Goal: Check status: Check status

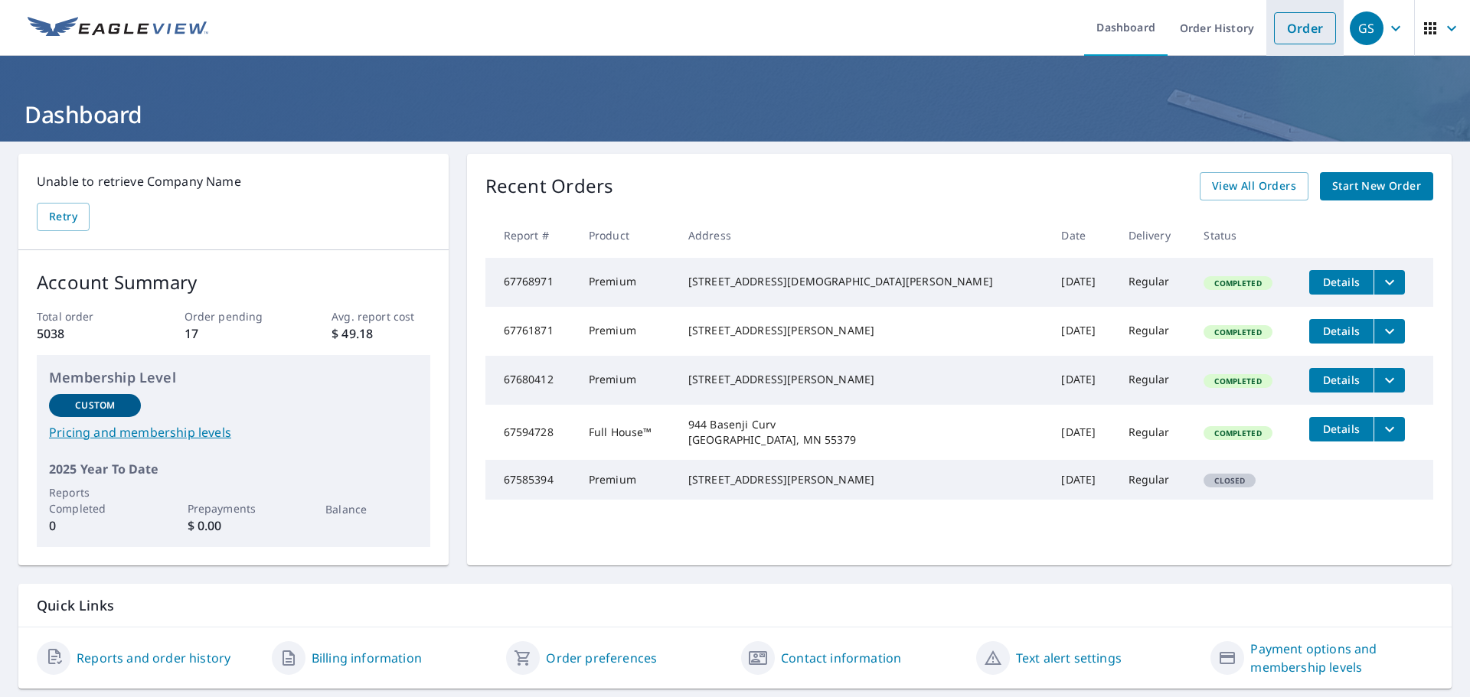
click at [1287, 29] on link "Order" at bounding box center [1305, 28] width 62 height 32
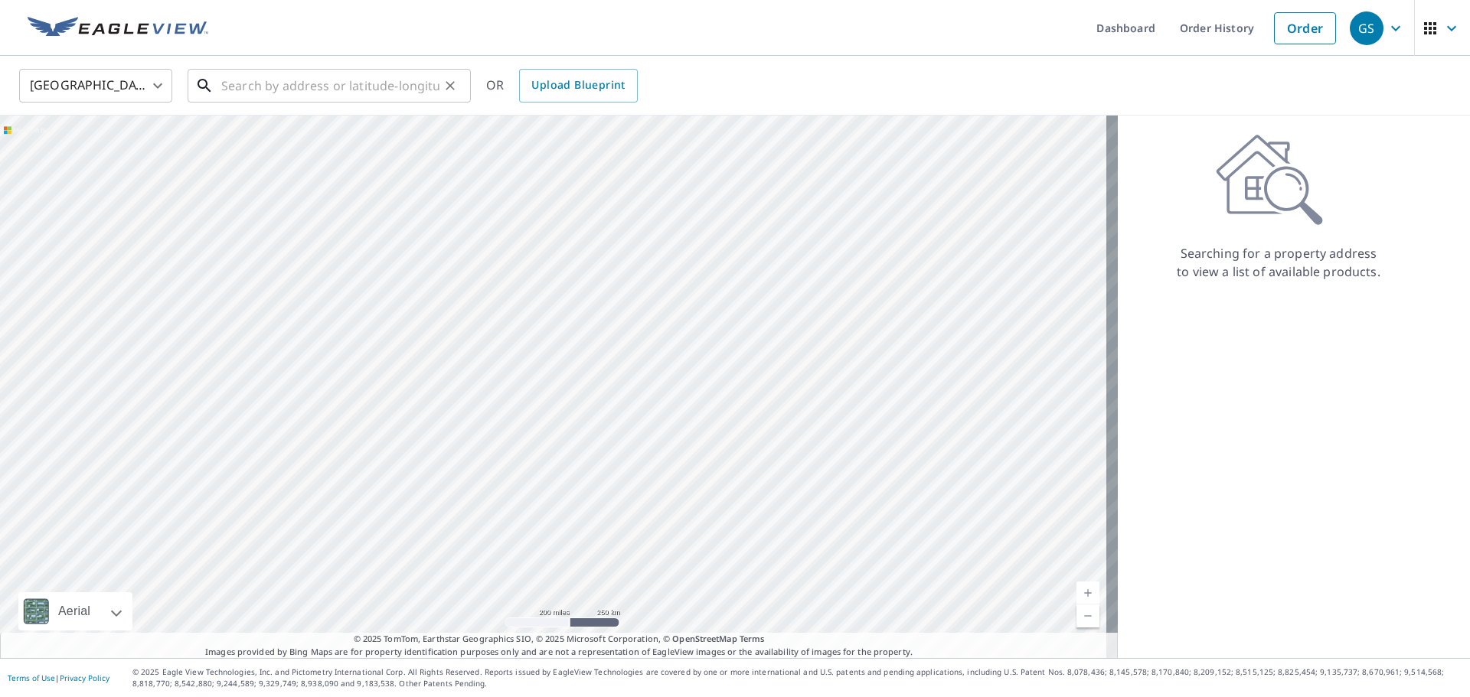
click at [346, 90] on input "text" at bounding box center [330, 85] width 218 height 43
paste input "[STREET_ADDRESS][PERSON_NAME]"
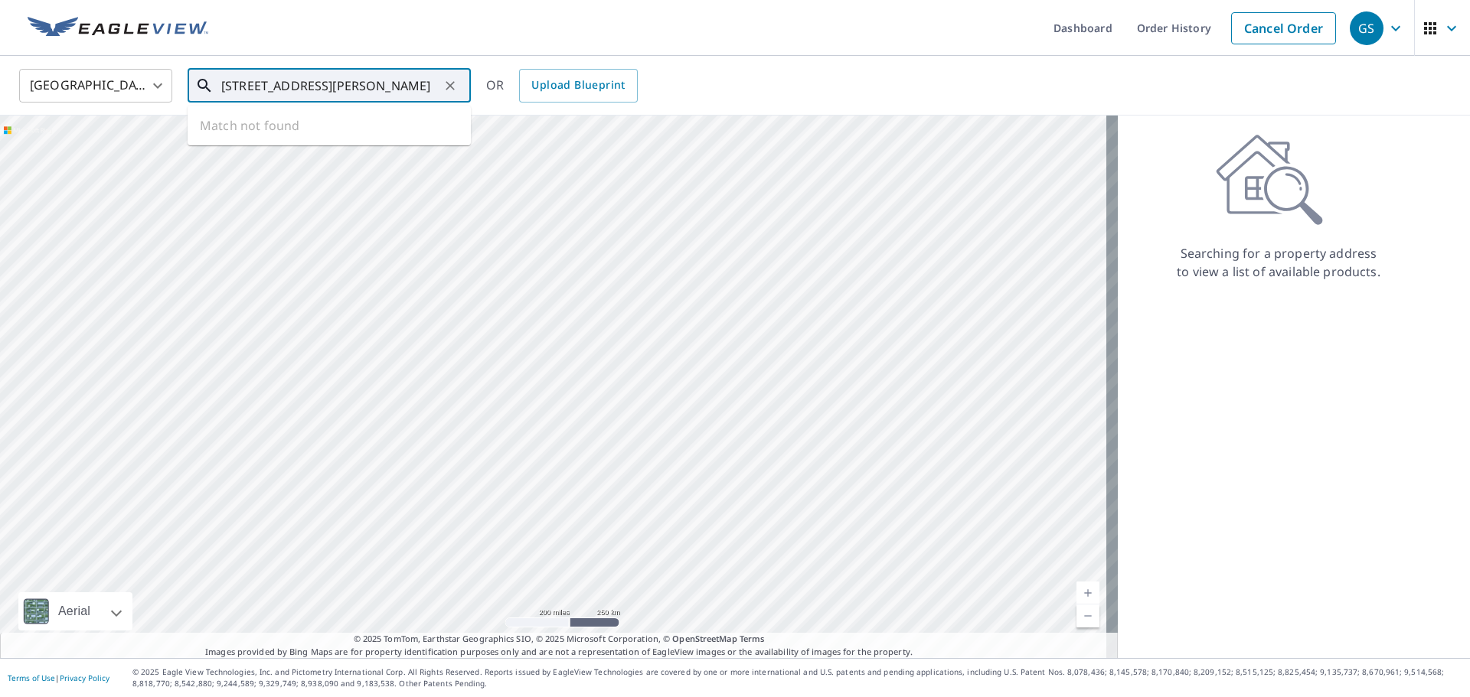
scroll to position [0, 8]
type input "[STREET_ADDRESS][PERSON_NAME]"
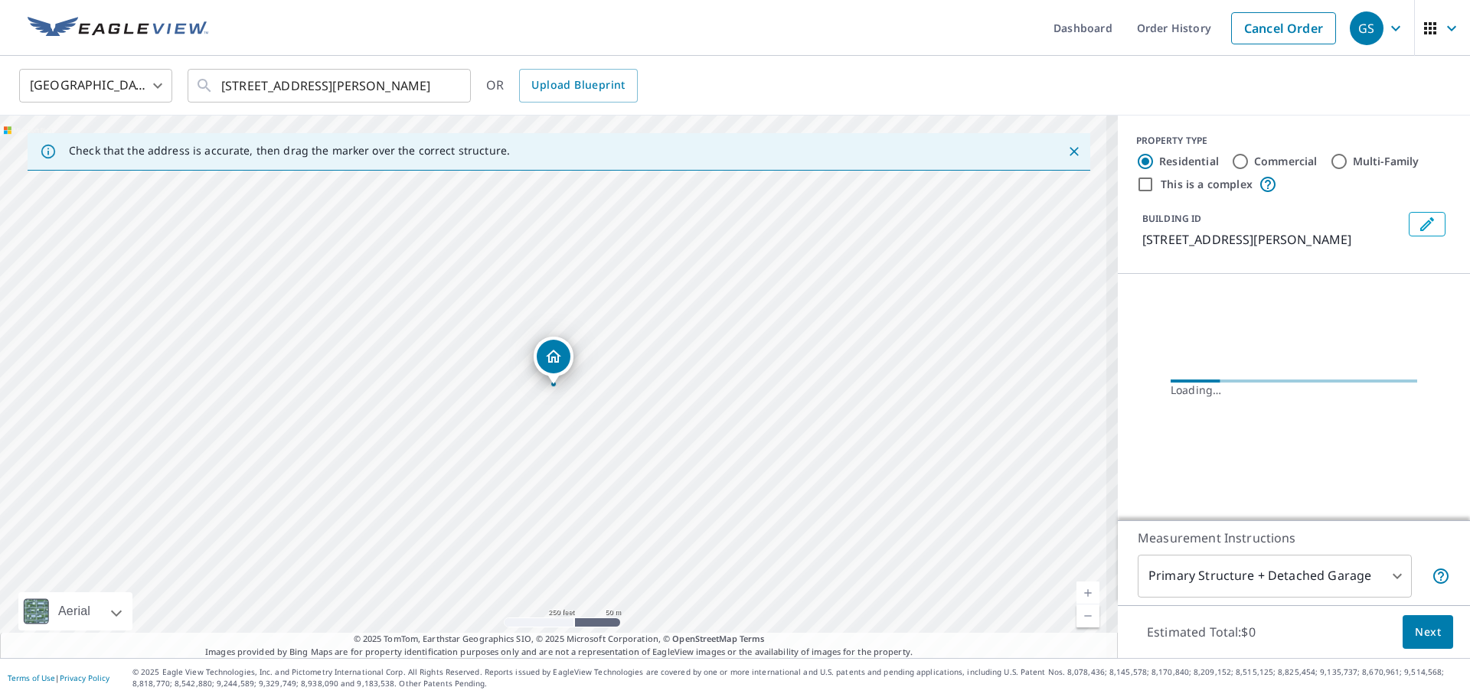
scroll to position [0, 0]
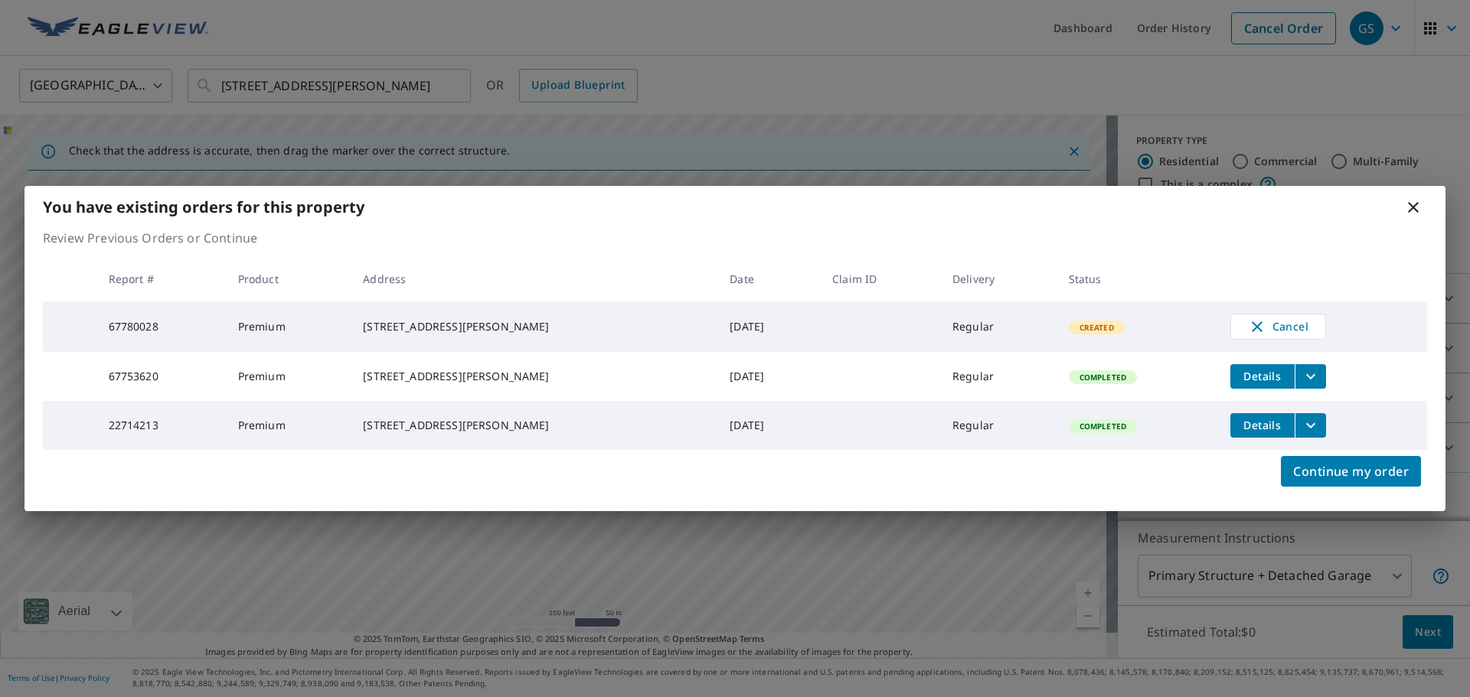
click at [1241, 428] on span "Details" at bounding box center [1262, 425] width 46 height 15
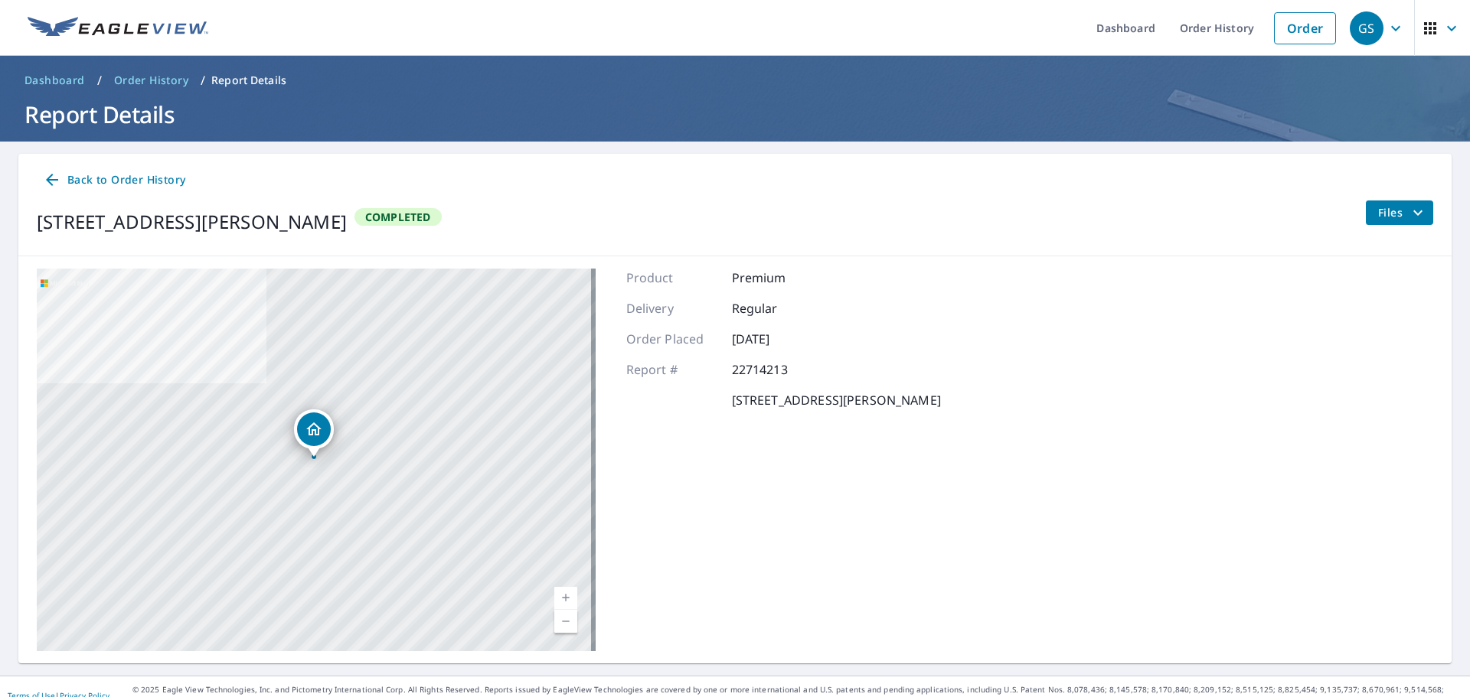
click at [132, 181] on span "Back to Order History" at bounding box center [114, 180] width 142 height 19
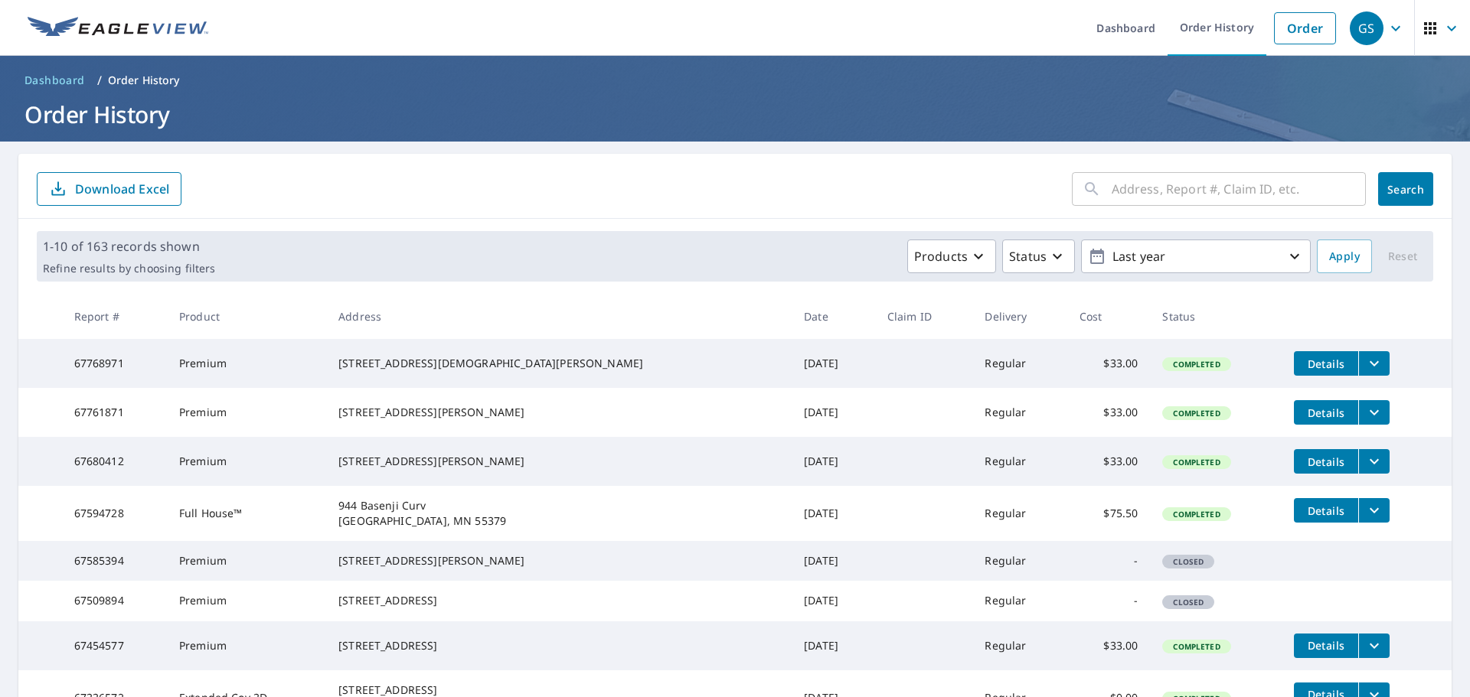
click at [1171, 192] on input "text" at bounding box center [1238, 189] width 254 height 43
paste input "[STREET_ADDRESS][PERSON_NAME]"
type input "[STREET_ADDRESS][PERSON_NAME]"
click button "Search" at bounding box center [1405, 189] width 55 height 34
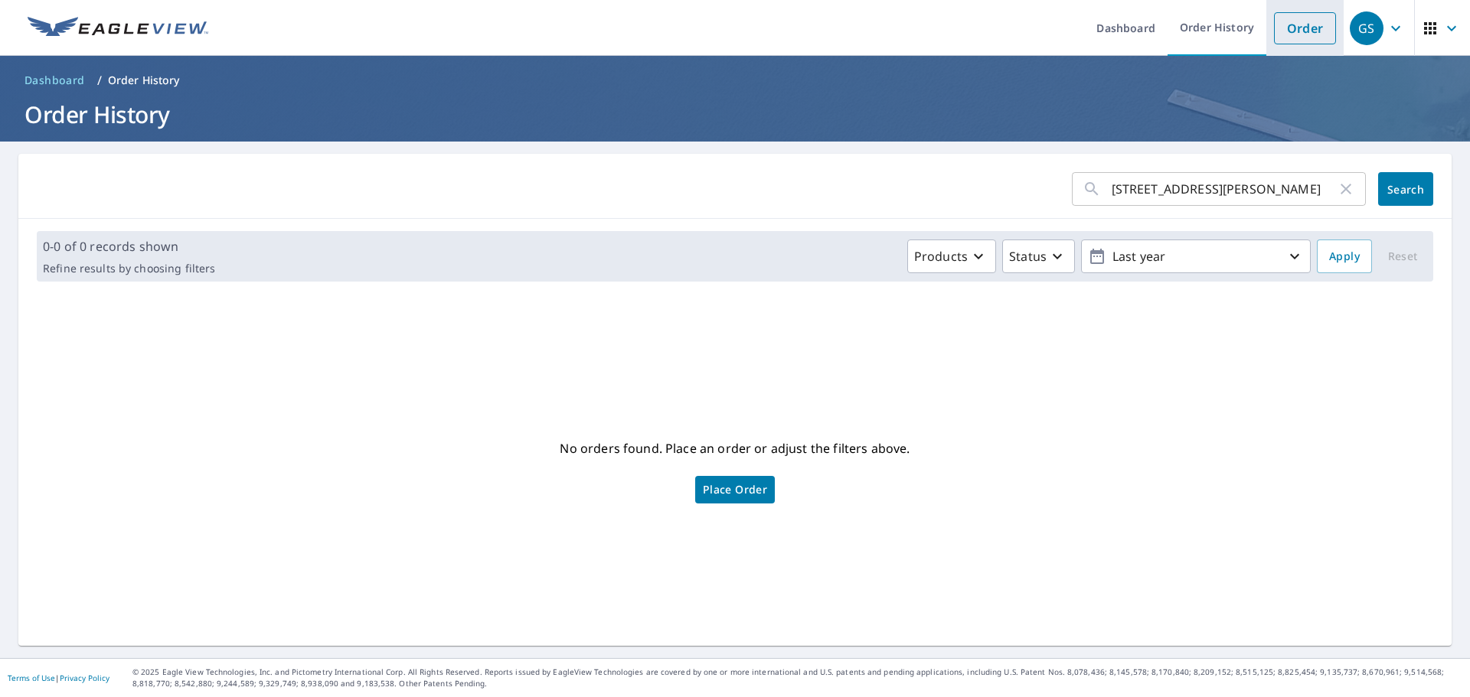
click at [1297, 24] on link "Order" at bounding box center [1305, 28] width 62 height 32
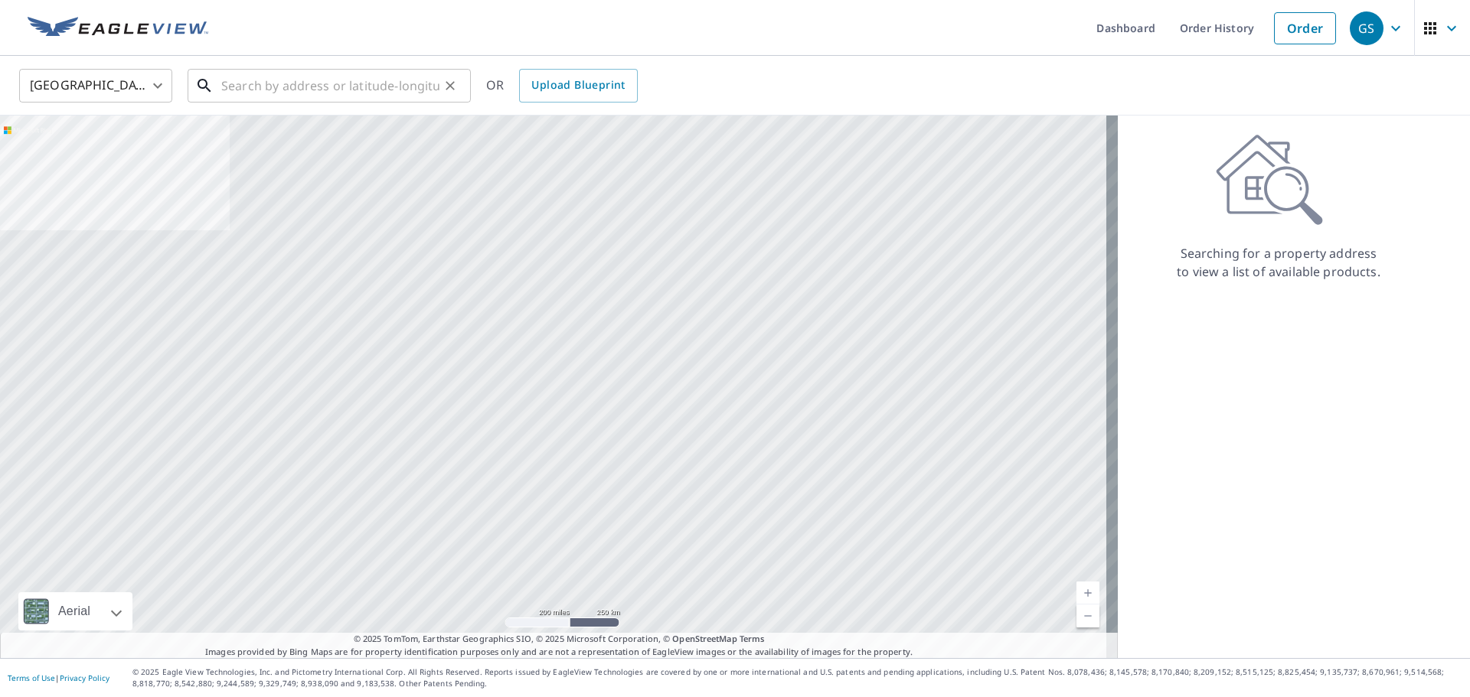
click at [385, 93] on input "text" at bounding box center [330, 85] width 218 height 43
paste input "[STREET_ADDRESS][PERSON_NAME]"
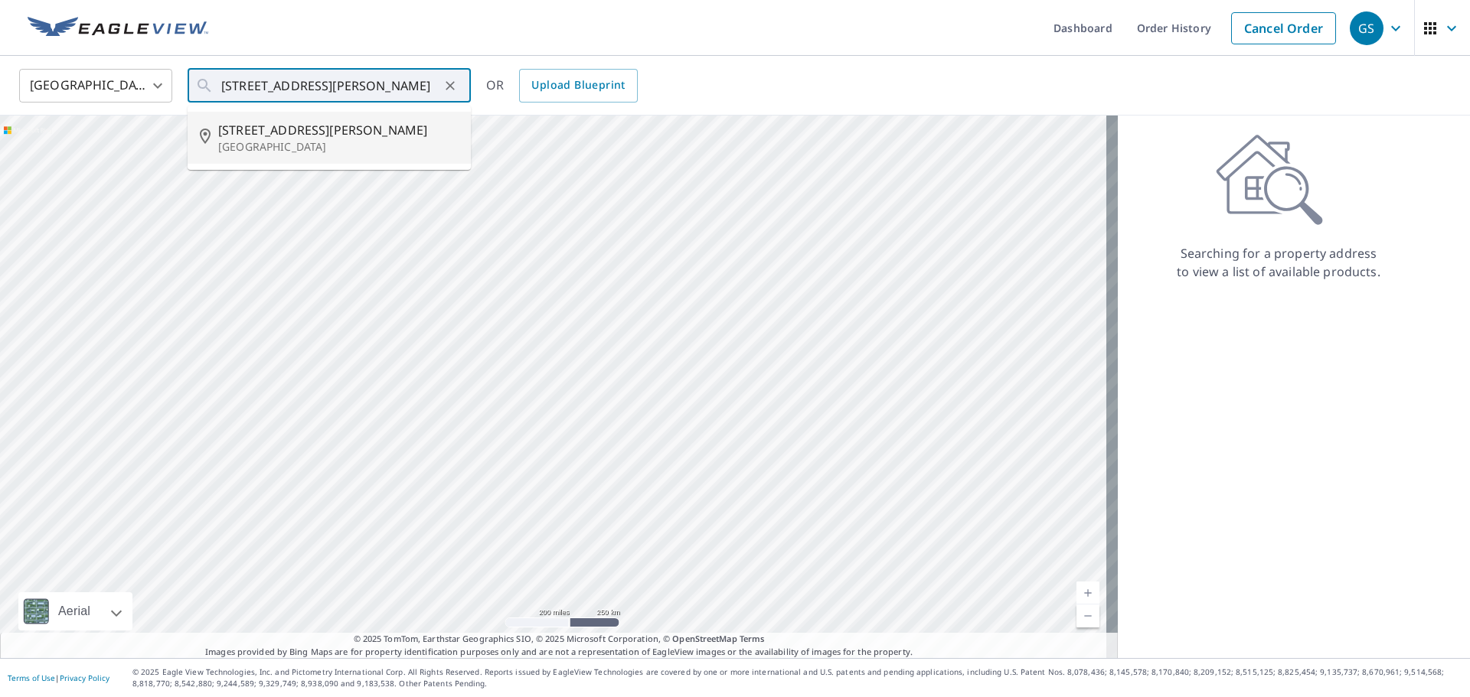
type input "[STREET_ADDRESS][PERSON_NAME]"
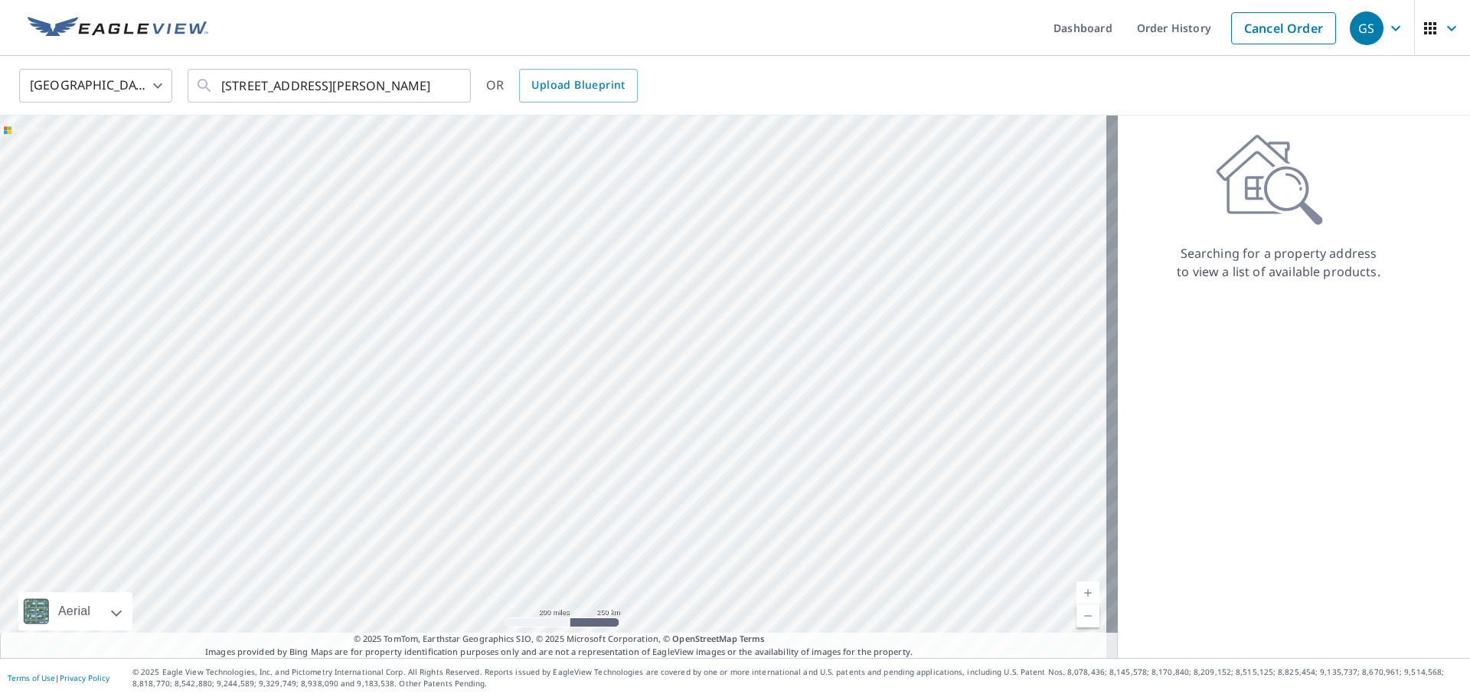
scroll to position [0, 0]
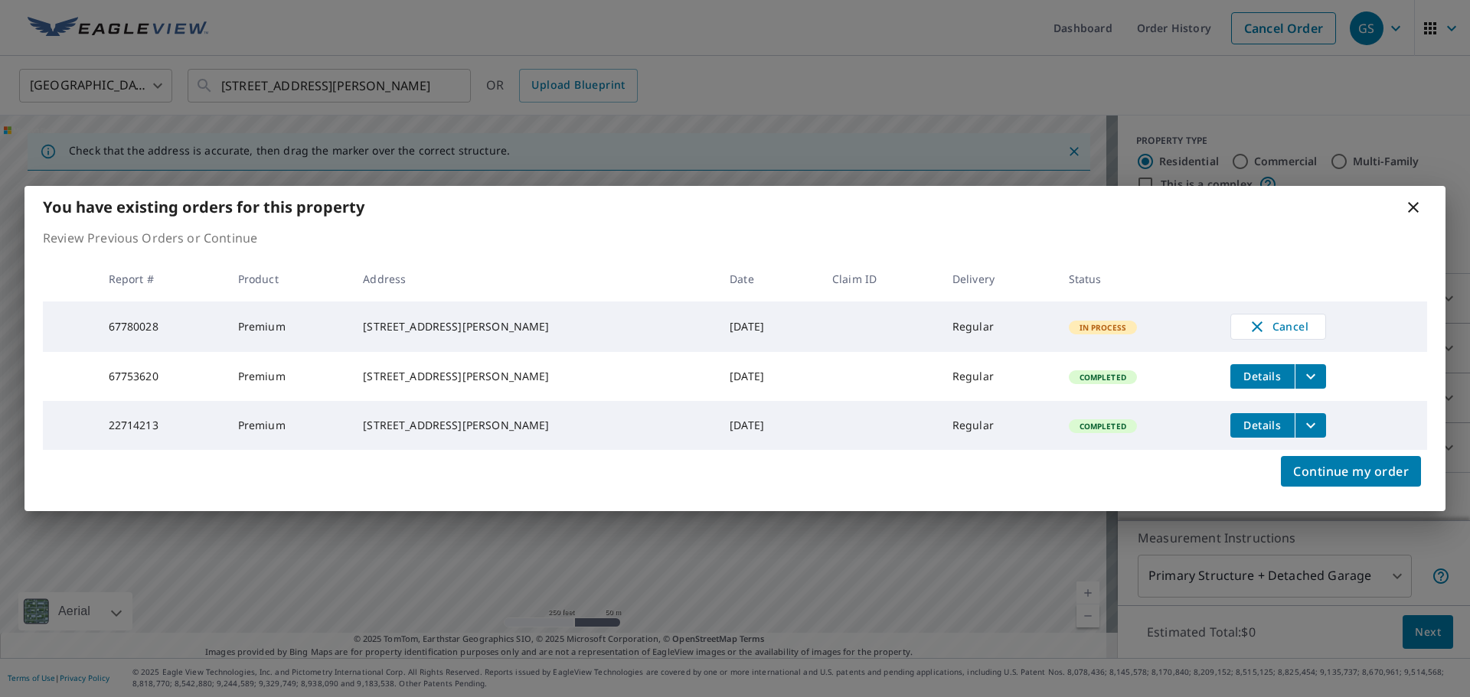
click at [1301, 428] on icon "filesDropdownBtn-22714213" at bounding box center [1310, 425] width 18 height 18
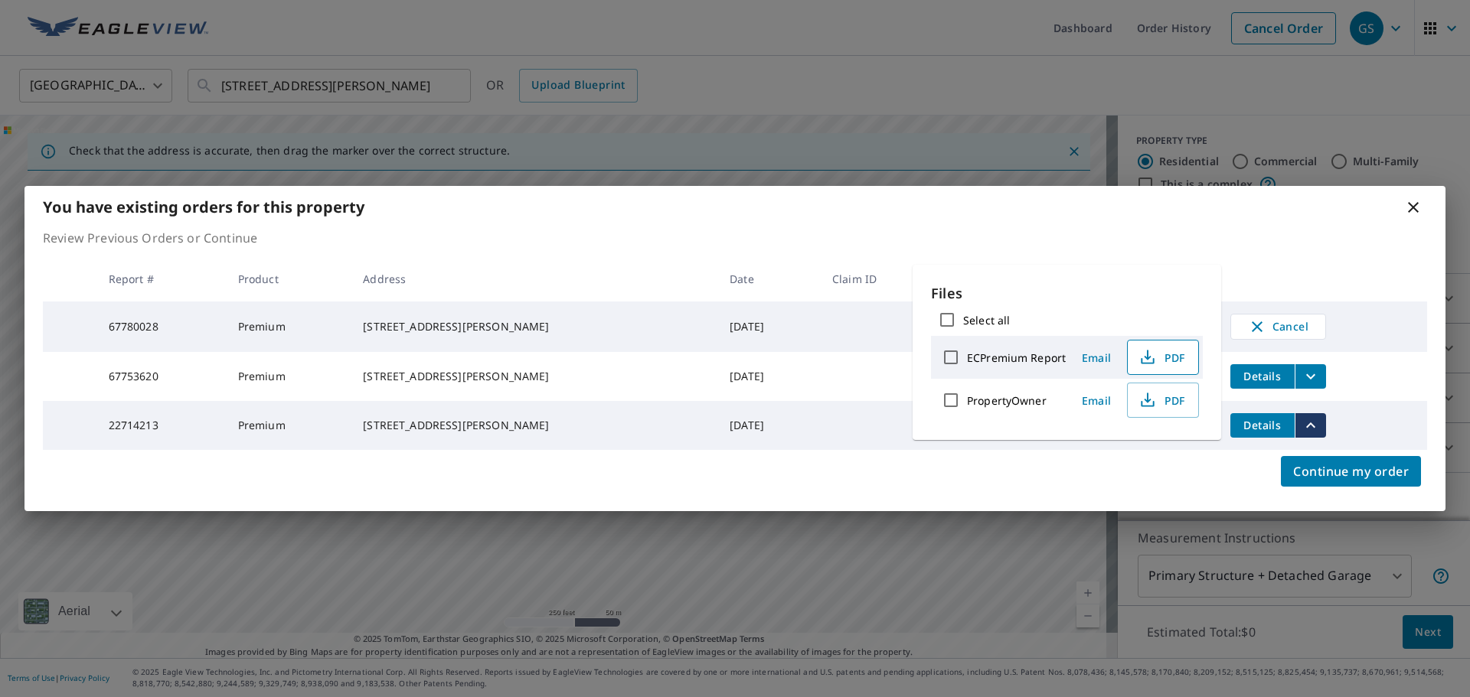
click at [1170, 360] on span "PDF" at bounding box center [1161, 357] width 49 height 18
click at [1327, 229] on p "Review Previous Orders or Continue" at bounding box center [735, 238] width 1384 height 18
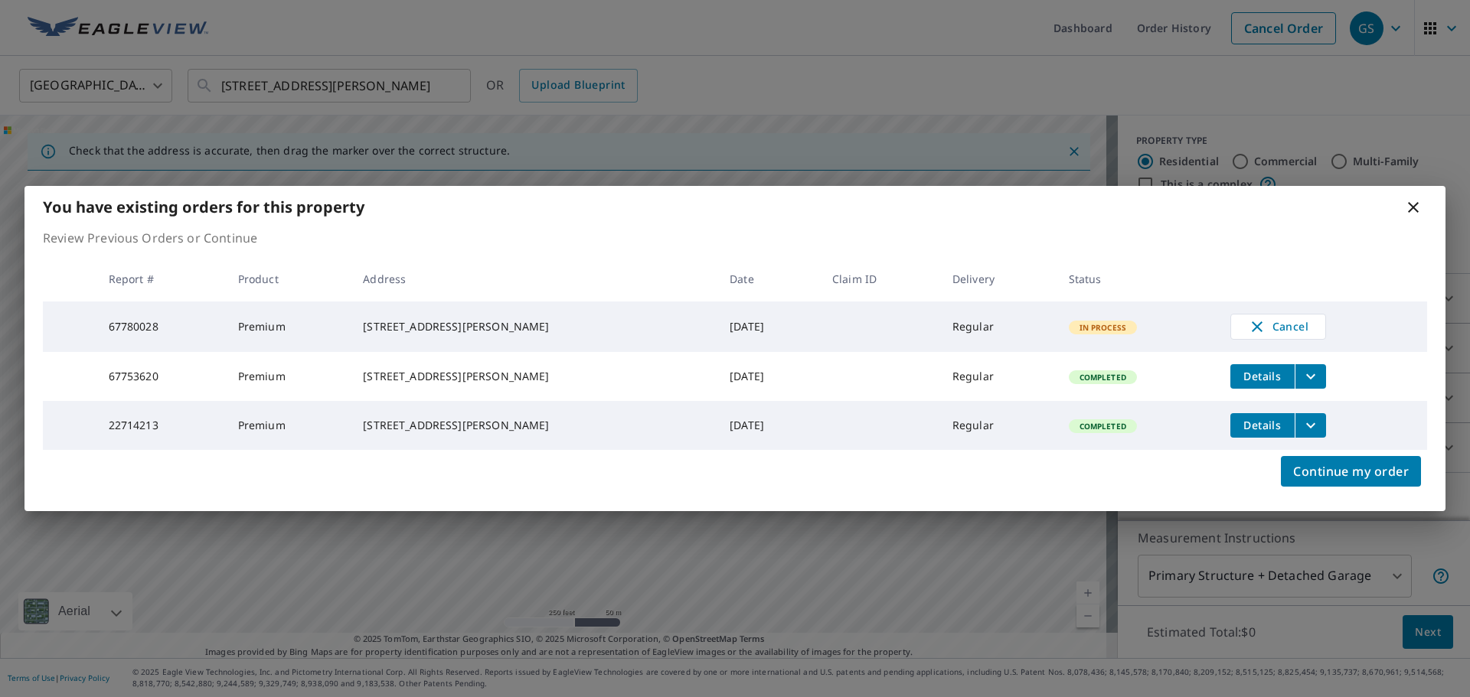
click at [1410, 202] on icon at bounding box center [1413, 207] width 11 height 11
